Goal: Task Accomplishment & Management: Manage account settings

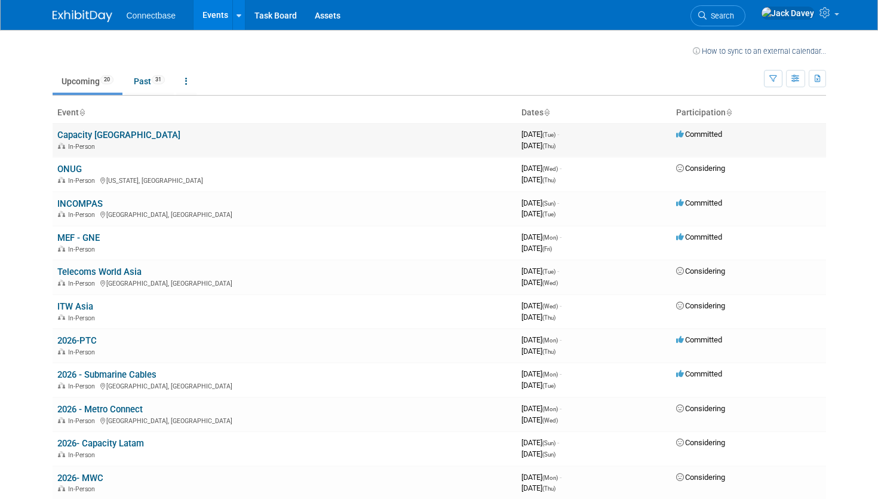
click at [103, 132] on link "Capacity [GEOGRAPHIC_DATA]" at bounding box center [118, 135] width 123 height 11
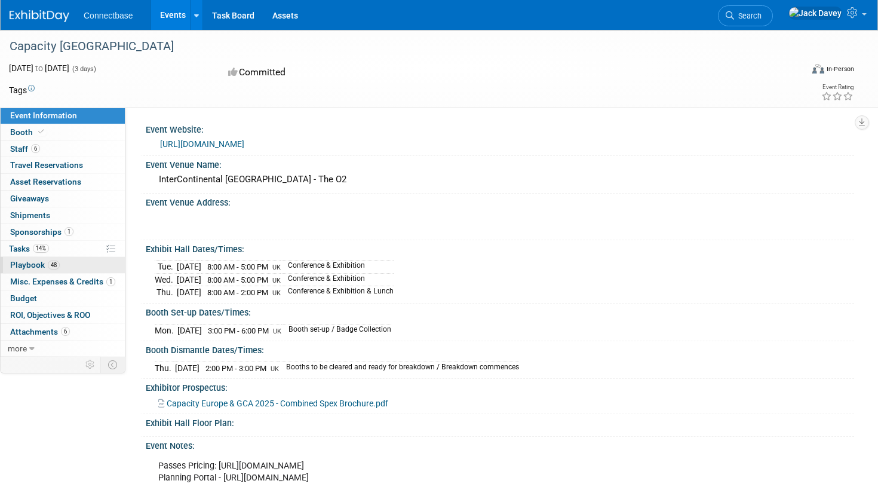
click at [58, 266] on span "48" at bounding box center [54, 265] width 12 height 9
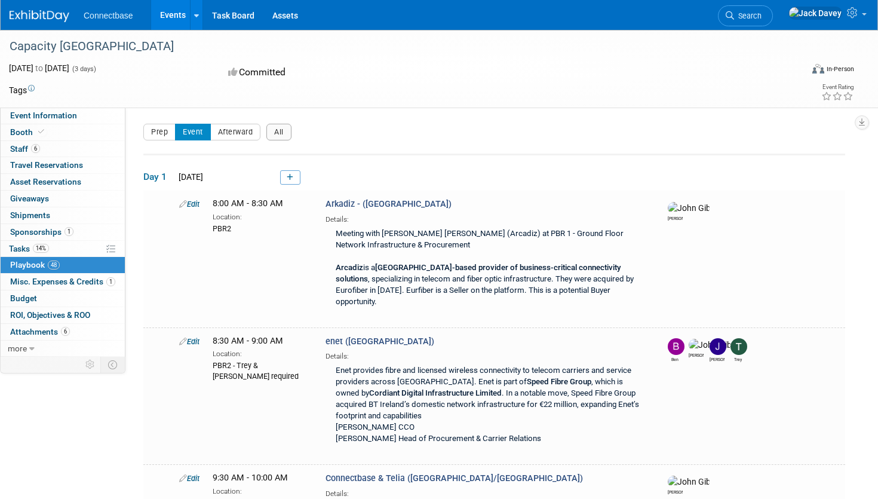
click at [286, 192] on td "Edit 8:00 AM - 8:30 AM Location: PBR2 Arkadiz - ([GEOGRAPHIC_DATA]) Network Inf…" at bounding box center [494, 259] width 702 height 137
click at [286, 178] on link at bounding box center [290, 177] width 20 height 14
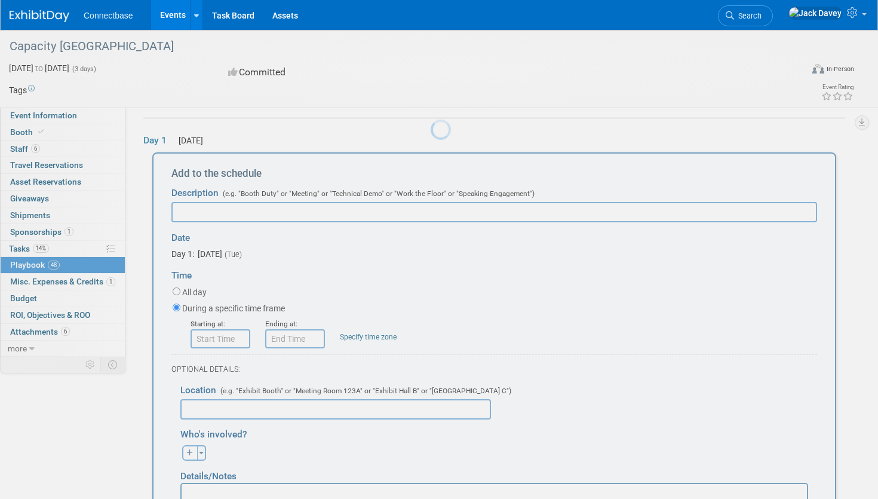
scroll to position [39, 0]
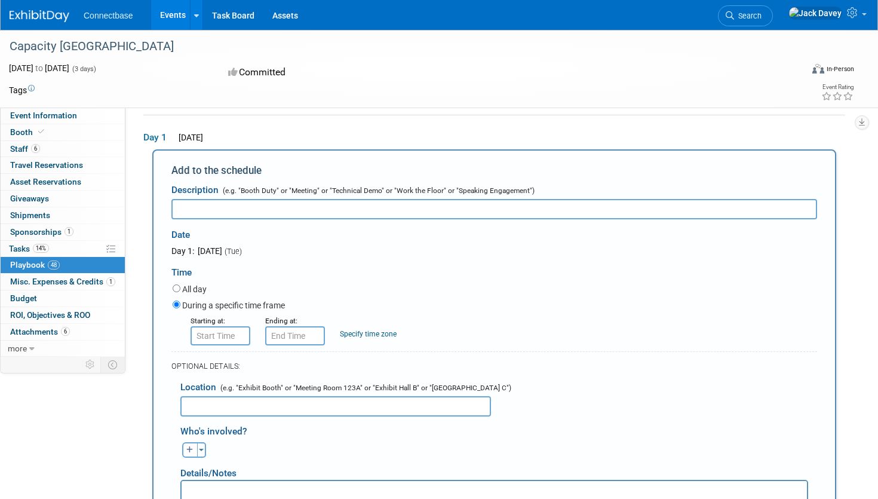
type input "8:00 AM"
click at [228, 339] on input "8:00 AM" at bounding box center [221, 335] width 60 height 19
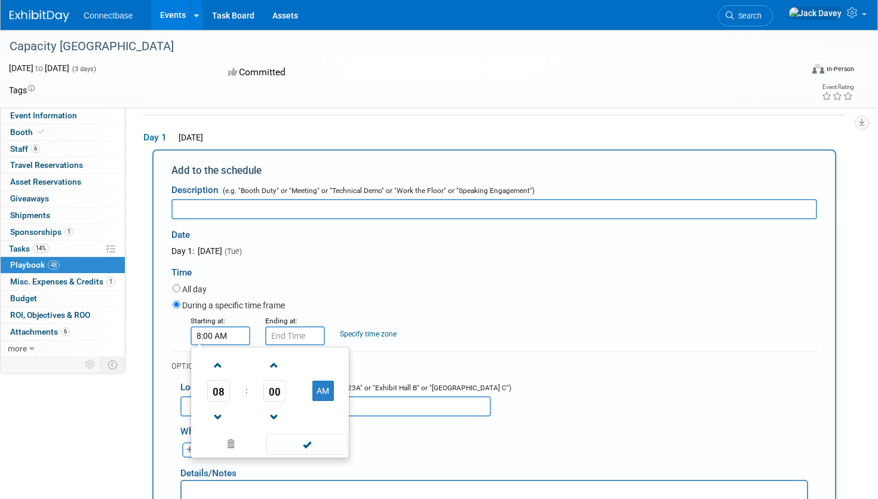
scroll to position [0, 0]
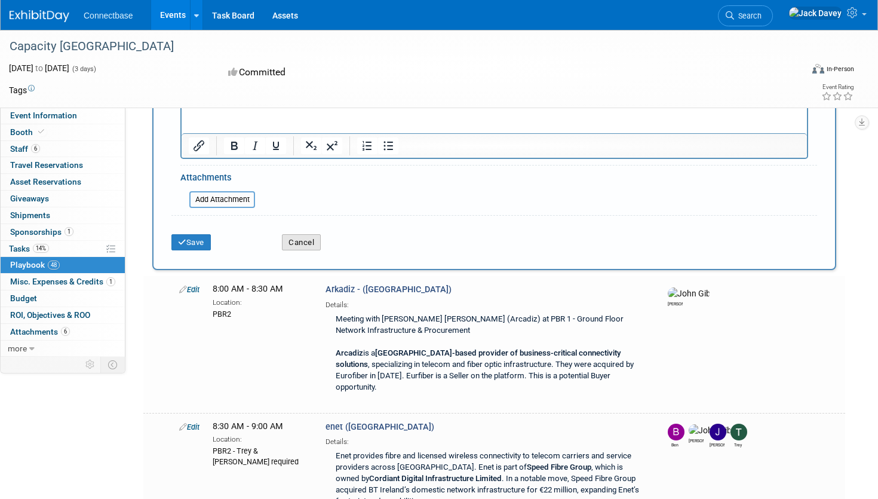
click at [301, 243] on button "Cancel" at bounding box center [301, 242] width 39 height 17
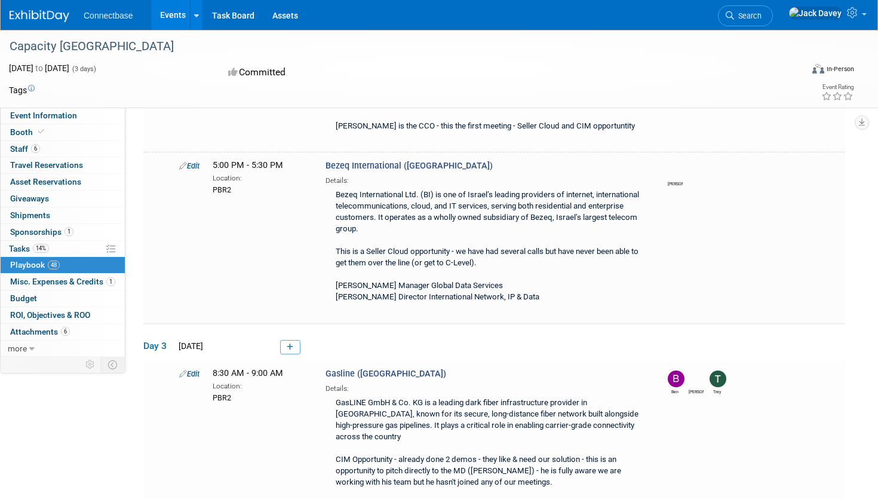
scroll to position [4514, 0]
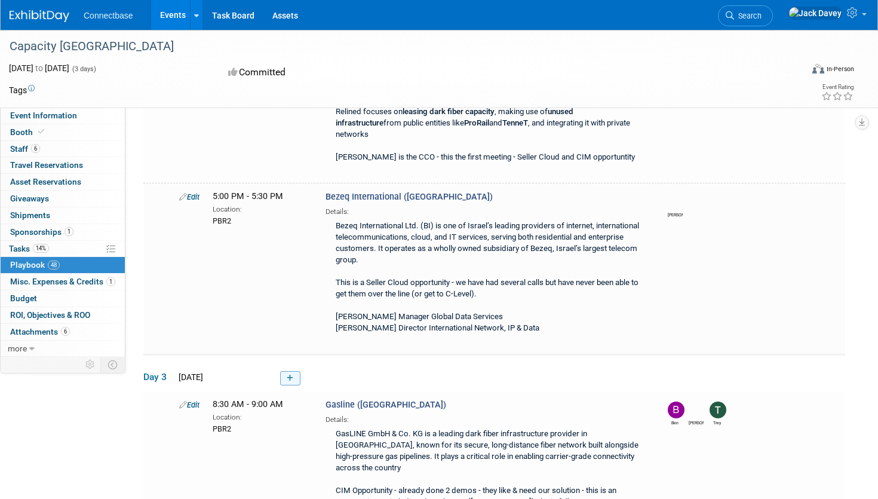
click at [289, 371] on link at bounding box center [290, 378] width 20 height 14
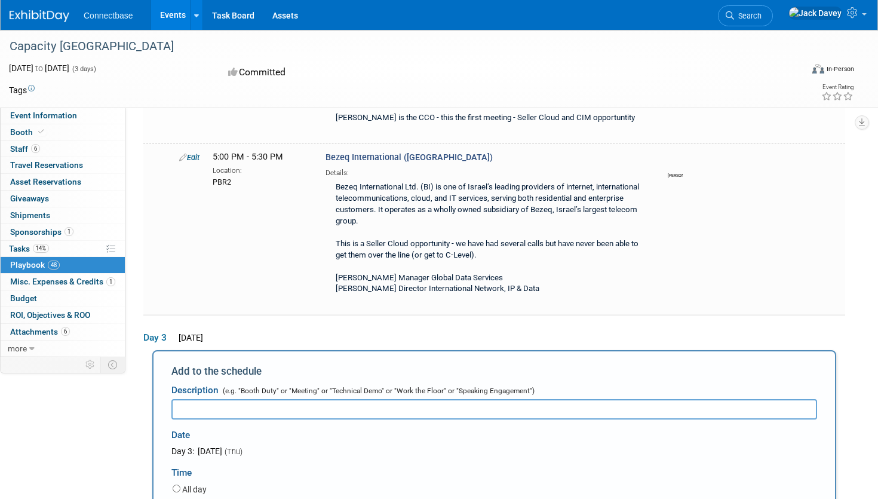
scroll to position [0, 0]
type input "Connectbase - NEOS"
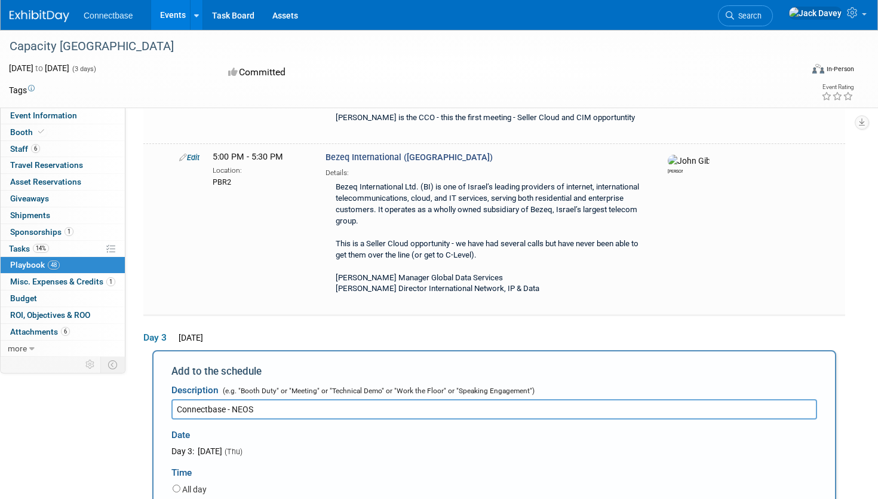
type input "12:00 PM"
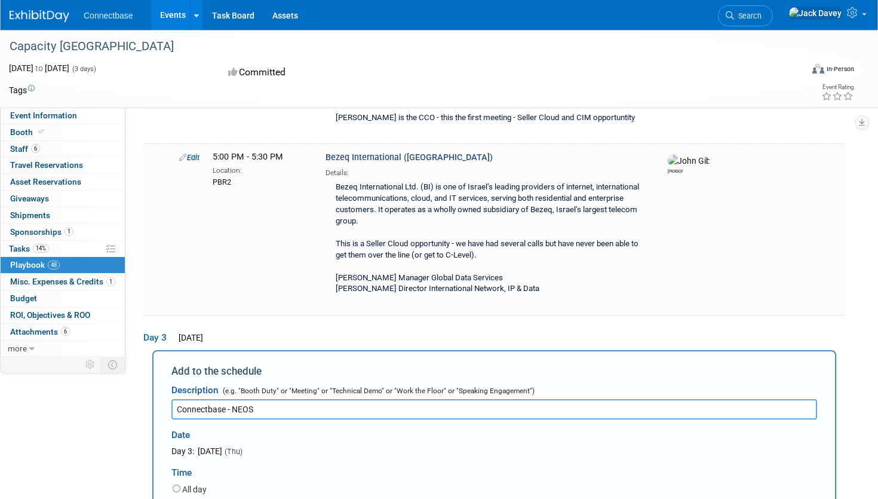
type input "12:30 PM"
click at [444, 498] on div "During a specific time frame" at bounding box center [495, 506] width 645 height 16
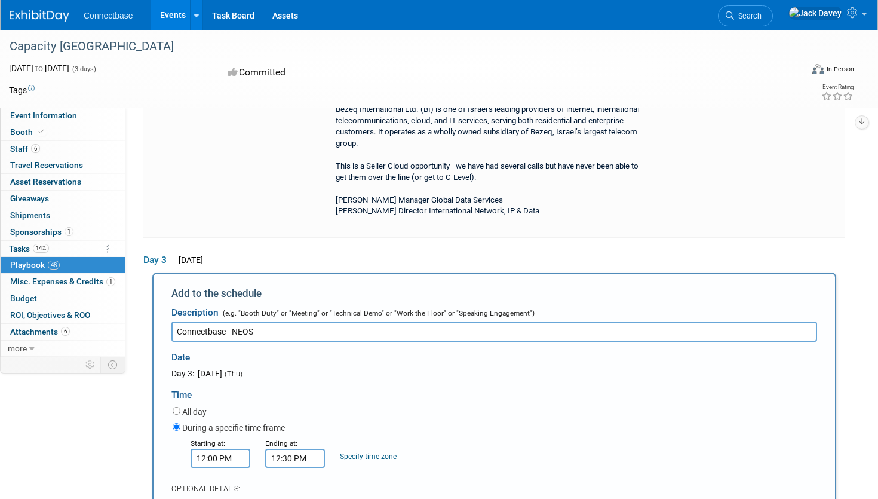
scroll to position [4646, 0]
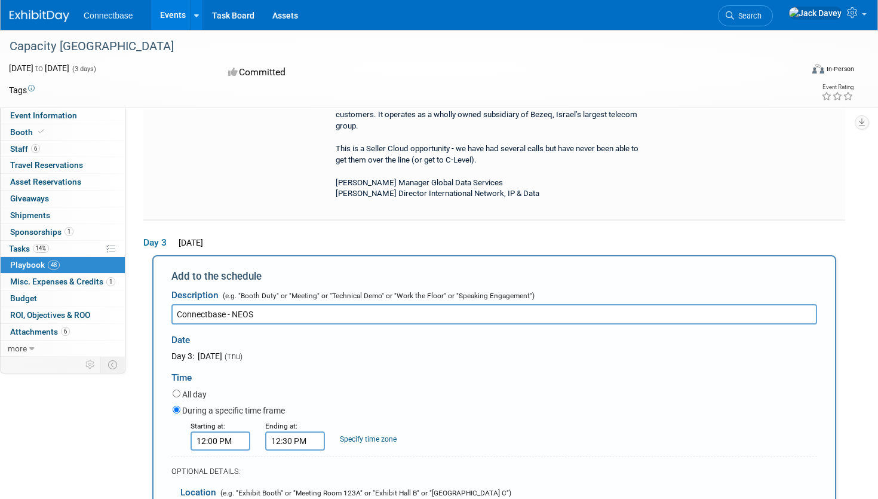
type input "PBR1"
select select
type input "jack"
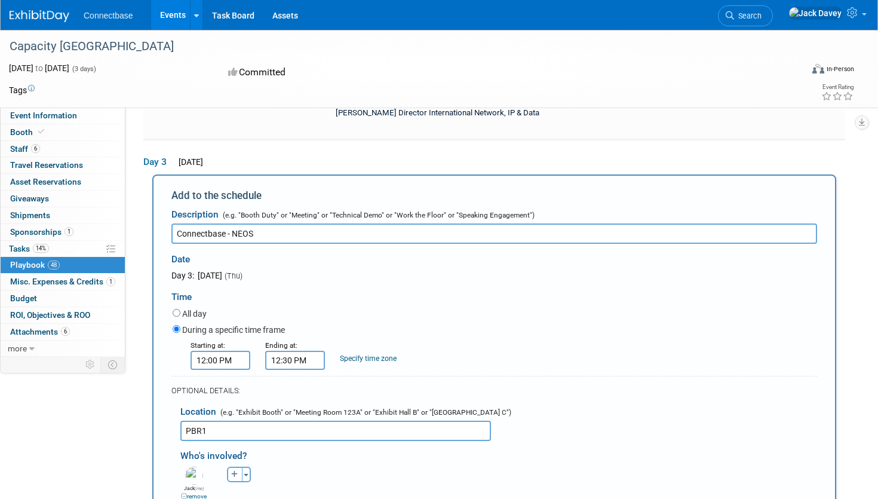
scroll to position [4731, 0]
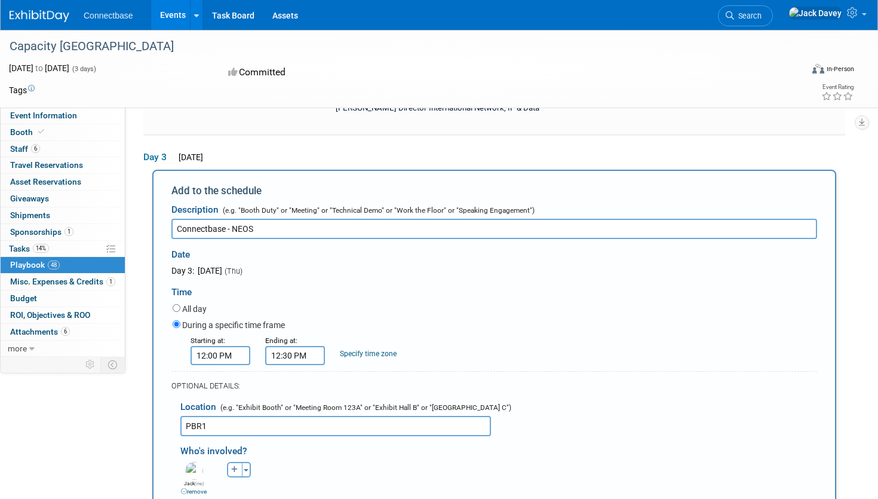
click at [236, 466] on icon "button" at bounding box center [234, 469] width 7 height 7
select select
click at [262, 496] on div "Details/Notes" at bounding box center [494, 507] width 628 height 22
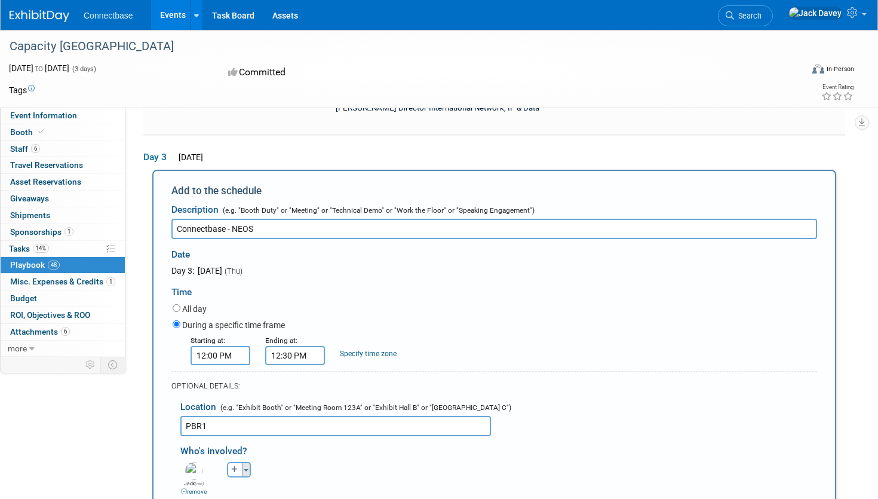
click at [242, 462] on button "Toggle Dropdown" at bounding box center [246, 470] width 9 height 16
click at [243, 462] on button "Toggle Dropdown" at bounding box center [246, 470] width 9 height 16
click at [234, 466] on icon "button" at bounding box center [234, 469] width 7 height 7
click at [252, 491] on input "text" at bounding box center [309, 501] width 172 height 20
type input "tre"
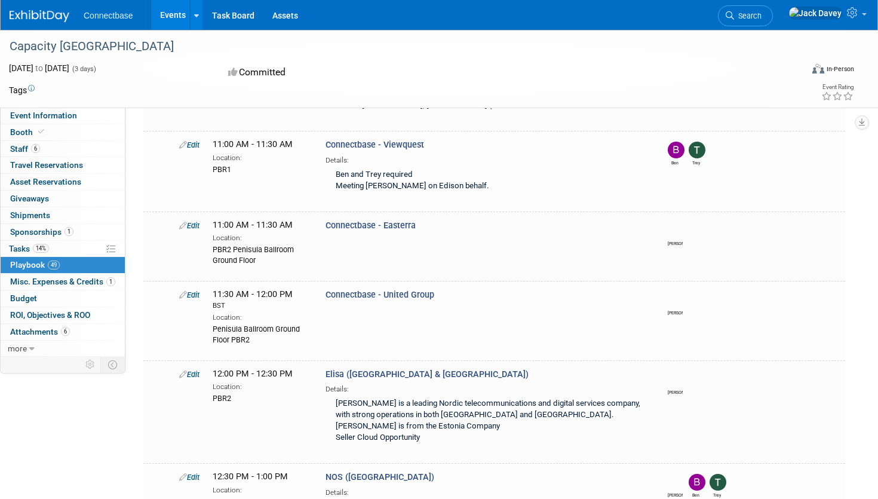
scroll to position [3328, 0]
